Goal: Task Accomplishment & Management: Manage account settings

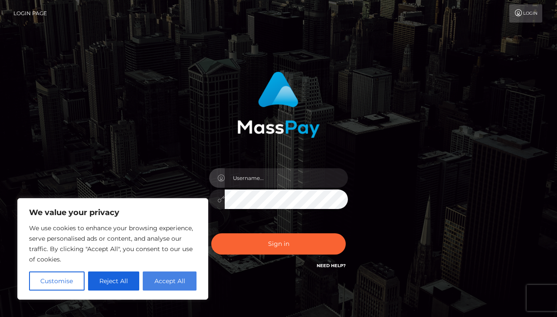
click at [163, 285] on button "Accept All" at bounding box center [170, 281] width 54 height 19
checkbox input "true"
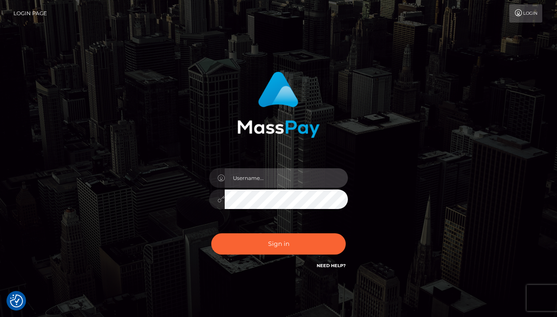
click at [274, 179] on input "text" at bounding box center [286, 178] width 123 height 20
type input "[EMAIL_ADDRESS][DOMAIN_NAME]"
click at [523, 20] on link "Login" at bounding box center [525, 13] width 33 height 18
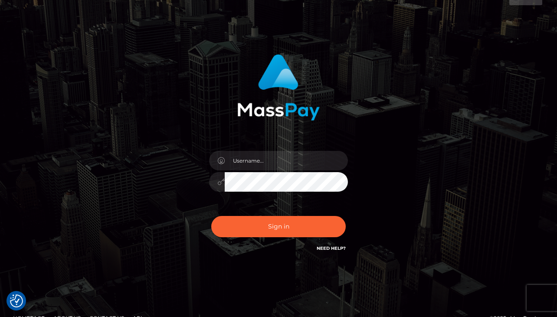
scroll to position [34, 0]
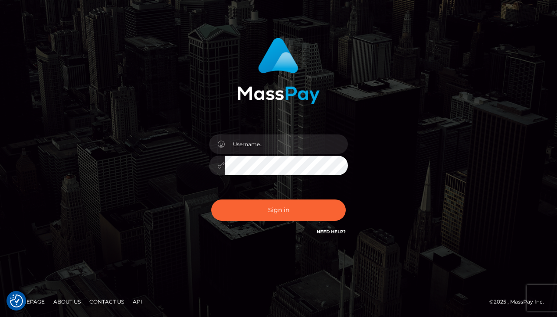
click at [329, 234] on link "Need Help?" at bounding box center [331, 232] width 29 height 6
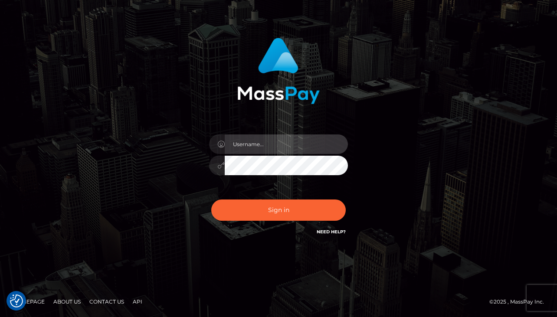
click at [252, 144] on input "text" at bounding box center [286, 144] width 123 height 20
type input "[EMAIL_ADDRESS][DOMAIN_NAME]"
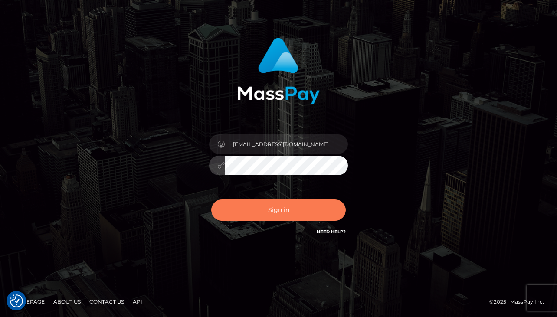
click at [257, 213] on button "Sign in" at bounding box center [278, 210] width 134 height 21
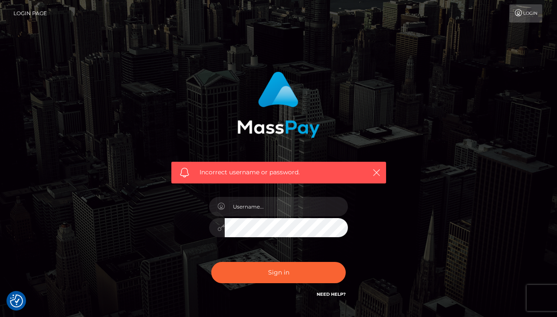
checkbox input "true"
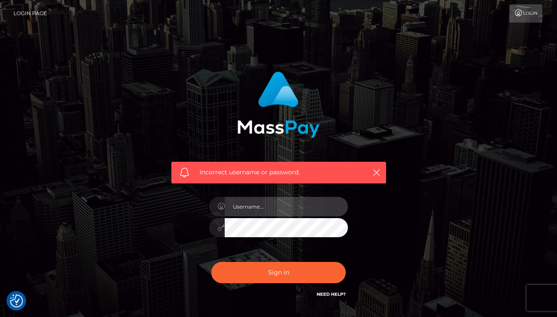
click at [256, 204] on input "text" at bounding box center [286, 207] width 123 height 20
type input "j"
type input "Tboy_inthePrairie"
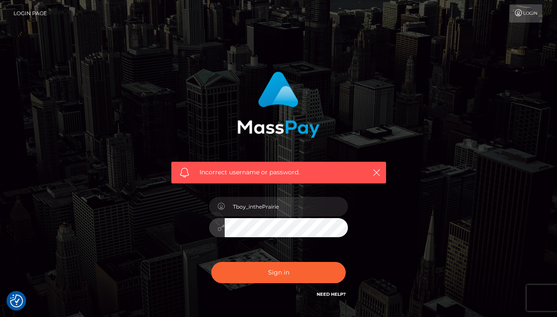
click at [211, 262] on button "Sign in" at bounding box center [278, 272] width 134 height 21
click at [30, 15] on link "Login Page" at bounding box center [29, 13] width 33 height 18
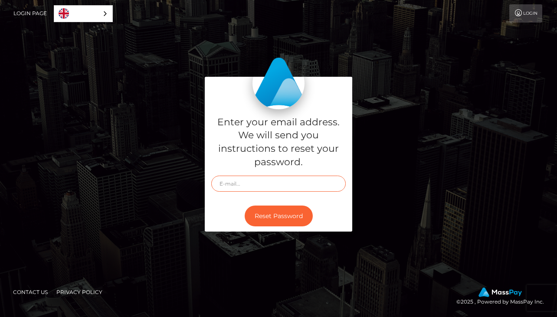
click at [259, 177] on input "text" at bounding box center [278, 184] width 134 height 16
type input "[EMAIL_ADDRESS][DOMAIN_NAME]"
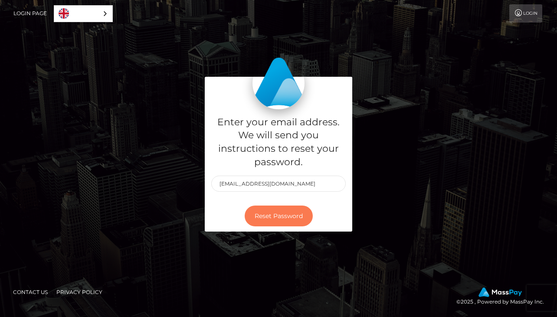
click at [275, 217] on button "Reset Password" at bounding box center [279, 216] width 68 height 21
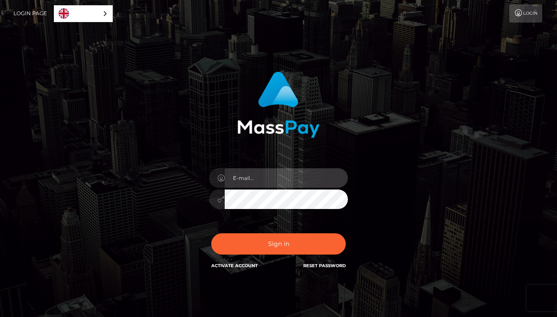
click at [262, 184] on input "email" at bounding box center [286, 178] width 123 height 20
type input "[EMAIL_ADDRESS][DOMAIN_NAME]"
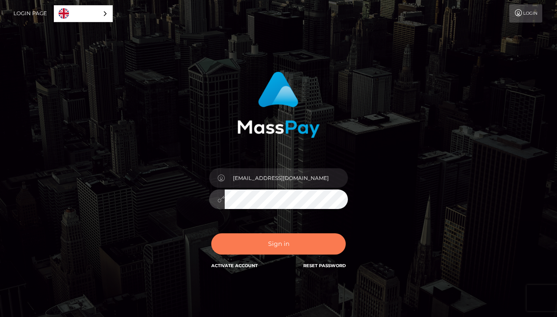
click at [279, 251] on button "Sign in" at bounding box center [278, 243] width 134 height 21
